Goal: Transaction & Acquisition: Purchase product/service

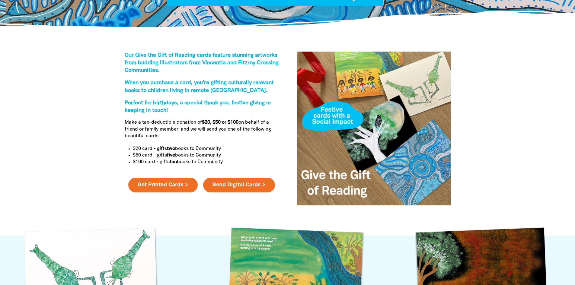
scroll to position [211, 0]
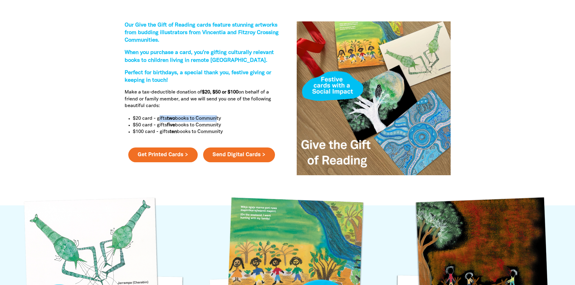
drag, startPoint x: 160, startPoint y: 116, endPoint x: 219, endPoint y: 117, distance: 59.2
click at [219, 117] on p "$20 card - gifts two books to Community" at bounding box center [206, 118] width 146 height 7
click at [220, 117] on p "$20 card - gifts two books to Community" at bounding box center [206, 118] width 146 height 7
click at [220, 118] on p "$20 card - gifts two books to Community" at bounding box center [206, 118] width 146 height 7
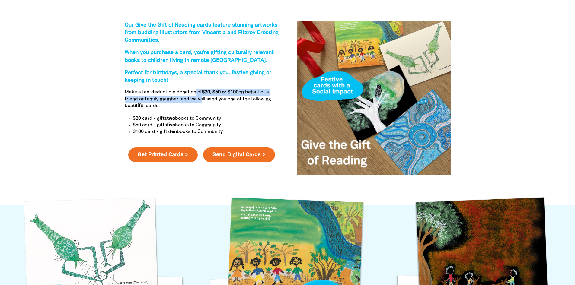
drag, startPoint x: 196, startPoint y: 93, endPoint x: 199, endPoint y: 99, distance: 6.6
click at [199, 99] on p "Make a tax-deductible donation of $20, $50 or $100 on behalf of a friend or fam…" at bounding box center [202, 99] width 154 height 20
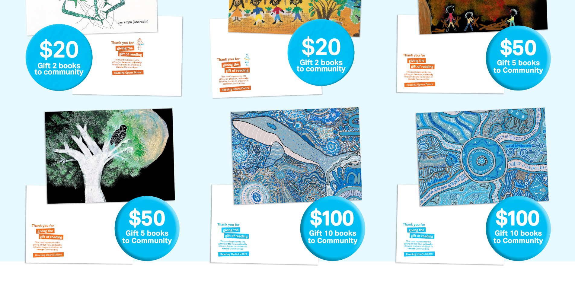
scroll to position [332, 0]
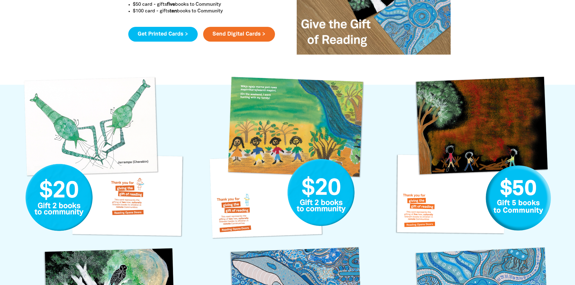
click at [181, 34] on link "Get Printed Cards >" at bounding box center [162, 34] width 69 height 15
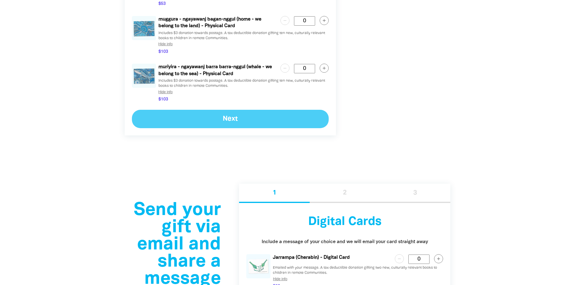
scroll to position [1199, 0]
